Goal: Task Accomplishment & Management: Manage account settings

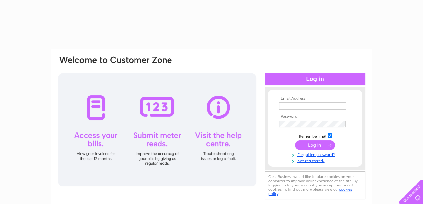
type input "macdonald670@btinternet.com"
click at [301, 143] on input "submit" at bounding box center [315, 144] width 40 height 9
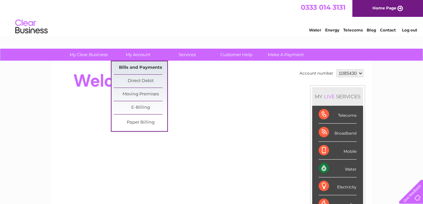
click at [134, 67] on link "Bills and Payments" at bounding box center [141, 67] width 54 height 13
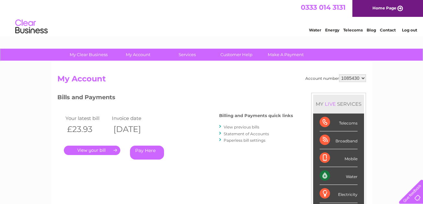
click at [86, 150] on link "." at bounding box center [92, 150] width 56 height 9
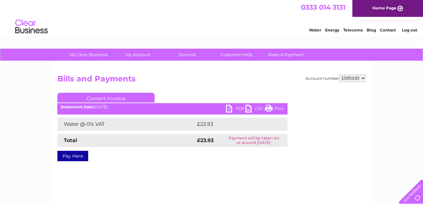
click at [240, 107] on link "PDF" at bounding box center [235, 109] width 19 height 9
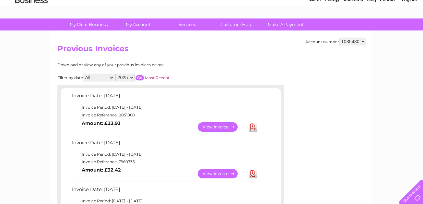
scroll to position [30, 0]
click at [131, 77] on select "2025 2024 2023 2022" at bounding box center [124, 77] width 19 height 8
click at [116, 73] on select "2025 2024 2023 2022" at bounding box center [124, 77] width 19 height 8
click at [139, 76] on input "button" at bounding box center [140, 77] width 8 height 5
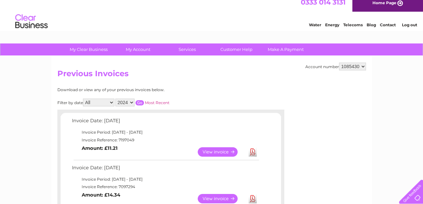
scroll to position [2, 0]
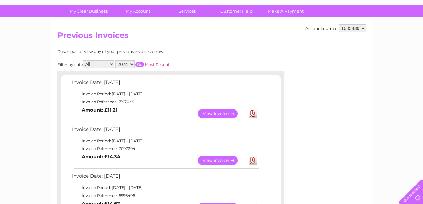
scroll to position [45, 0]
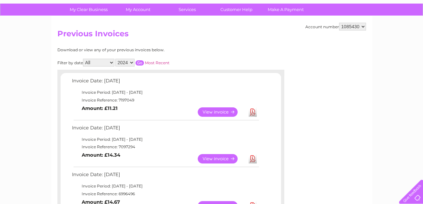
click at [130, 62] on select "2025 2024 2023 2022" at bounding box center [124, 63] width 19 height 8
click at [116, 59] on select "2025 2024 2023 2022" at bounding box center [124, 63] width 19 height 8
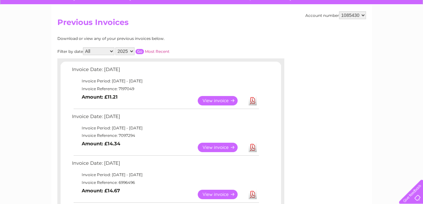
scroll to position [53, 0]
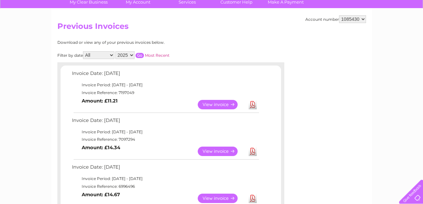
click at [139, 53] on input "button" at bounding box center [140, 55] width 8 height 5
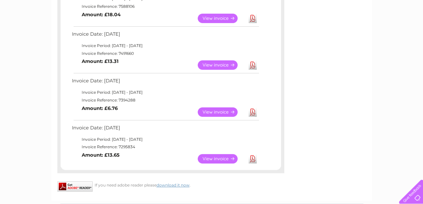
scroll to position [373, 0]
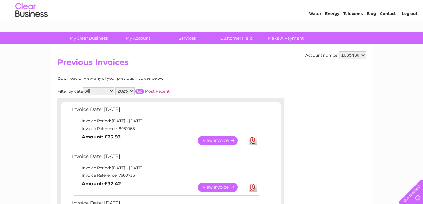
scroll to position [0, 0]
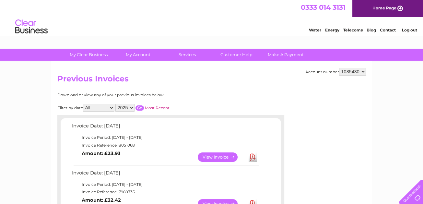
click at [131, 108] on select "2025 2024 2023 2022" at bounding box center [124, 108] width 19 height 8
select select "2024"
click at [116, 104] on select "2025 2024 2023 2022" at bounding box center [124, 108] width 19 height 8
click at [140, 106] on input "button" at bounding box center [140, 107] width 8 height 5
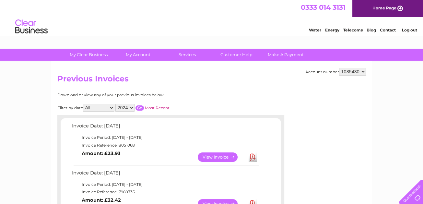
click at [140, 106] on input "button" at bounding box center [140, 107] width 8 height 5
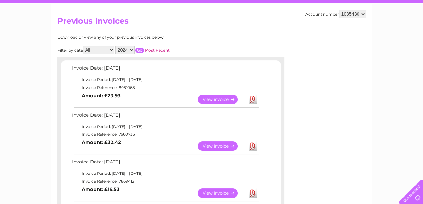
scroll to position [57, 0]
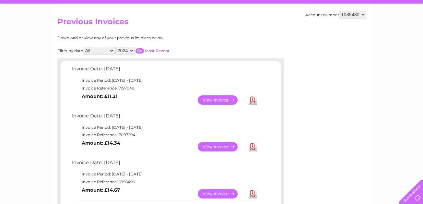
click at [130, 50] on select "2025 2024 2023 2022" at bounding box center [124, 51] width 19 height 8
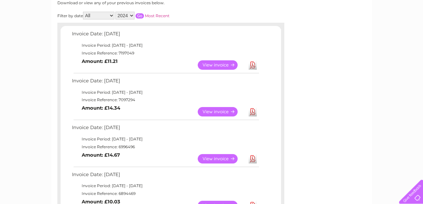
scroll to position [92, 0]
